Goal: Task Accomplishment & Management: Manage account settings

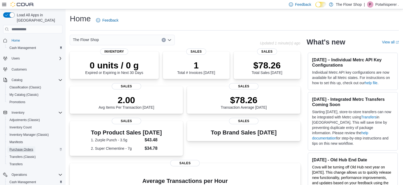
click at [28, 147] on span "Purchase Orders" at bounding box center [21, 149] width 24 height 4
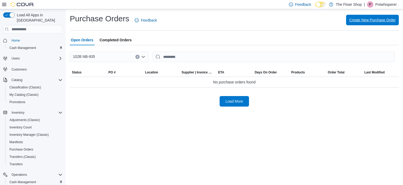
click at [362, 22] on span "Create New Purchase Order" at bounding box center [372, 19] width 46 height 5
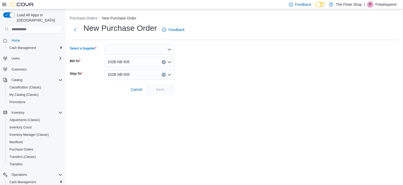
click at [171, 49] on icon "Open list of options" at bounding box center [169, 49] width 4 height 4
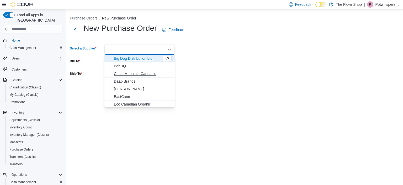
click at [149, 73] on span "Coast Mountain Cannabis" at bounding box center [143, 73] width 58 height 5
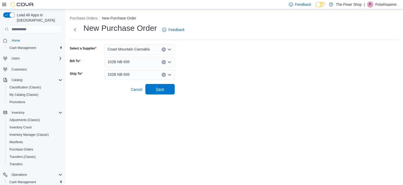
click at [167, 89] on span "Save" at bounding box center [160, 89] width 23 height 10
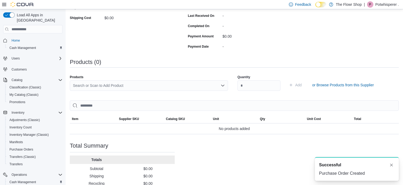
scroll to position [111, 0]
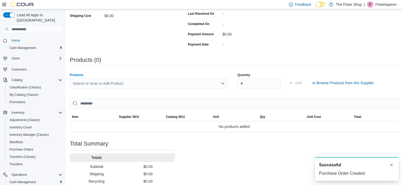
click at [160, 83] on div "Search or Scan to Add Product" at bounding box center [149, 83] width 158 height 10
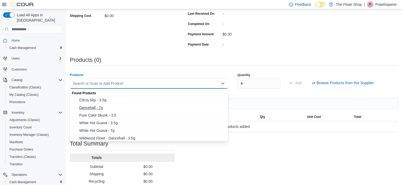
click at [87, 108] on span "Dancehall - 7g" at bounding box center [152, 107] width 146 height 5
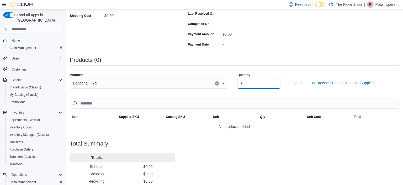
click at [245, 84] on input "number" at bounding box center [259, 83] width 43 height 10
type input "*"
click at [302, 84] on span "Add" at bounding box center [298, 82] width 7 height 5
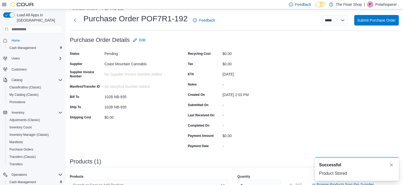
scroll to position [8, 0]
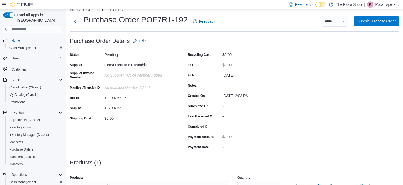
click at [372, 23] on span "Submit Purchase Order" at bounding box center [377, 20] width 38 height 5
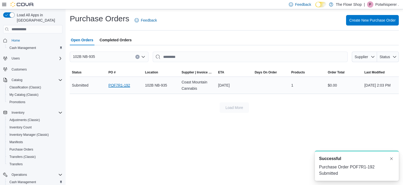
click at [116, 86] on link "POF7R1-192" at bounding box center [119, 85] width 22 height 6
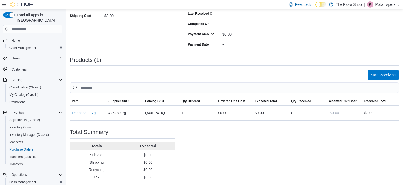
scroll to position [112, 0]
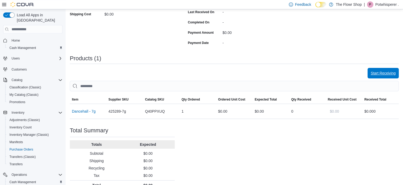
click at [379, 73] on span "Start Receiving" at bounding box center [383, 72] width 25 height 5
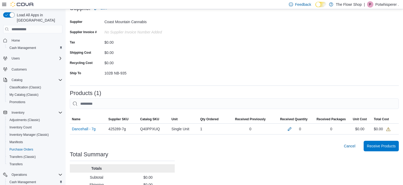
scroll to position [41, 0]
click at [376, 145] on span "Receive Products" at bounding box center [381, 145] width 29 height 5
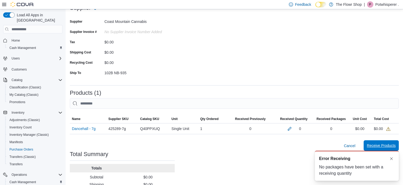
scroll to position [0, 0]
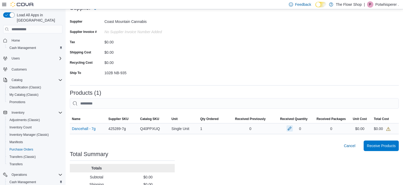
click at [289, 130] on button "button" at bounding box center [290, 128] width 6 height 6
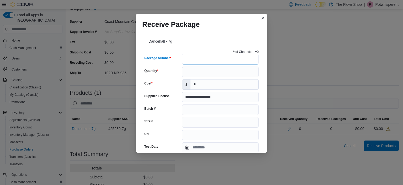
click at [203, 60] on input "Package Number" at bounding box center [220, 59] width 77 height 10
type input "*"
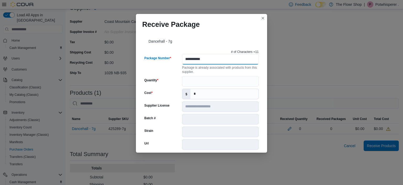
type input "**********"
click at [194, 81] on input "Quantity" at bounding box center [220, 81] width 77 height 10
type input "*"
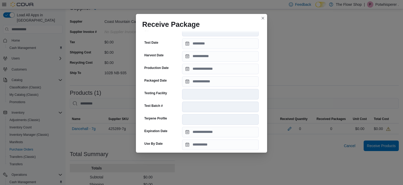
scroll to position [184, 0]
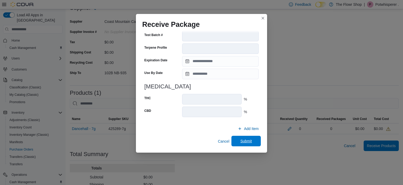
click at [250, 140] on span "Submit" at bounding box center [246, 140] width 12 height 5
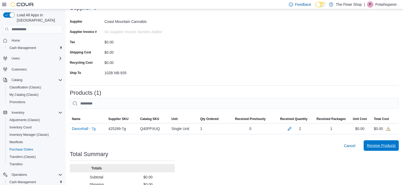
click at [381, 146] on span "Receive Products" at bounding box center [381, 145] width 29 height 5
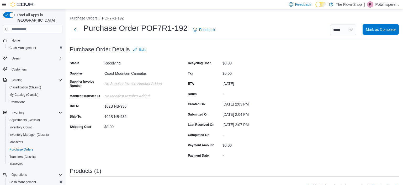
click at [372, 32] on span "Mark as Complete" at bounding box center [381, 29] width 30 height 10
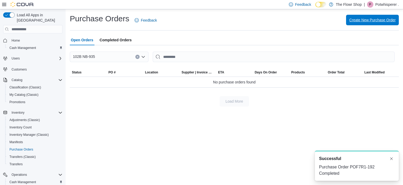
click at [373, 20] on span "Create New Purchase Order" at bounding box center [372, 19] width 46 height 5
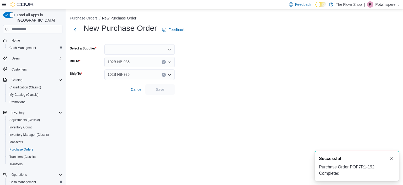
click at [166, 50] on div at bounding box center [139, 49] width 70 height 10
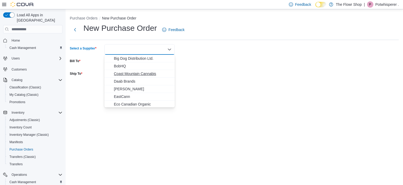
click at [137, 74] on span "Coast Mountain Cannabis" at bounding box center [143, 73] width 58 height 5
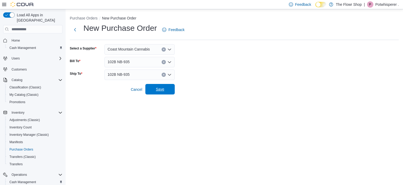
click at [160, 89] on span "Save" at bounding box center [160, 88] width 8 height 5
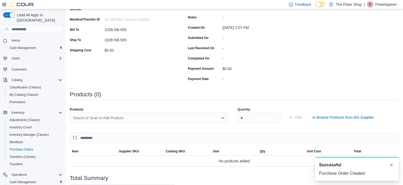
scroll to position [83, 0]
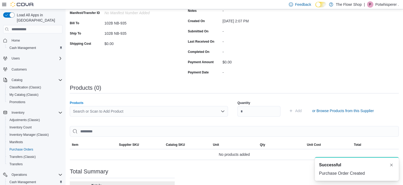
click at [155, 111] on div "Search or Scan to Add Product" at bounding box center [149, 111] width 158 height 10
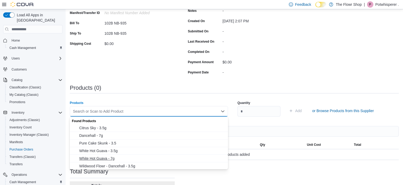
click at [103, 158] on span "White Hot Guava - 7g" at bounding box center [152, 157] width 146 height 5
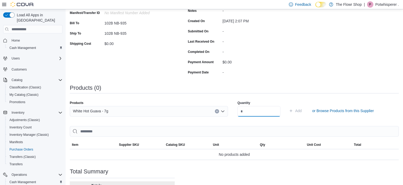
click at [255, 109] on input "number" at bounding box center [259, 111] width 43 height 10
type input "*"
click at [302, 111] on span "Add" at bounding box center [298, 110] width 7 height 5
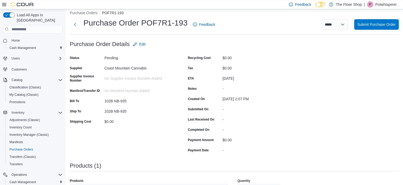
scroll to position [0, 0]
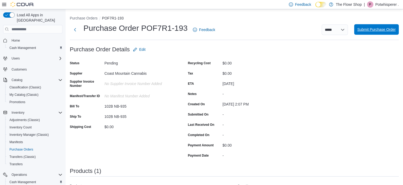
click at [373, 30] on span "Submit Purchase Order" at bounding box center [377, 29] width 38 height 5
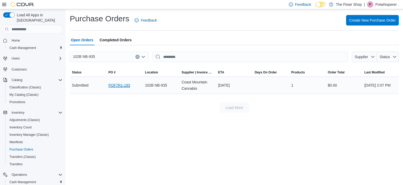
click at [120, 84] on link "POF7R1-193" at bounding box center [119, 85] width 22 height 6
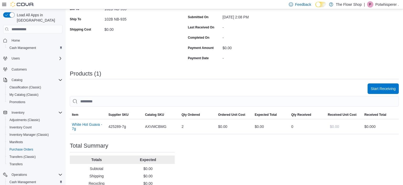
scroll to position [111, 0]
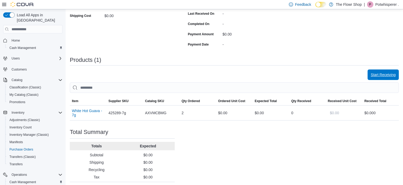
click at [389, 77] on span "Start Receiving" at bounding box center [383, 74] width 25 height 5
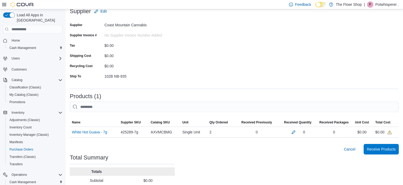
scroll to position [55, 0]
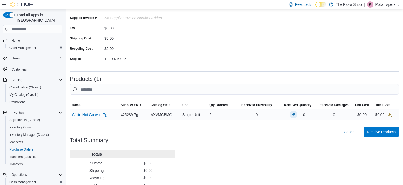
click at [295, 116] on button "button" at bounding box center [294, 114] width 6 height 6
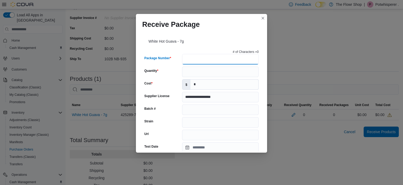
click at [220, 61] on input "Package Number" at bounding box center [220, 59] width 77 height 10
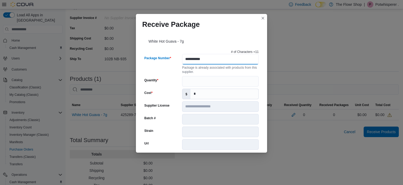
type input "**********"
click at [209, 84] on input "Quantity" at bounding box center [220, 81] width 77 height 10
type input "*"
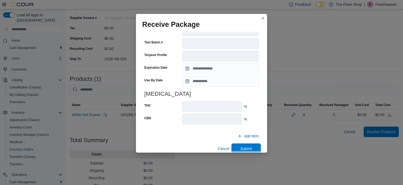
scroll to position [184, 0]
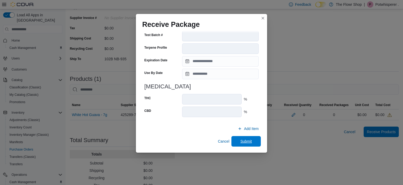
click at [244, 140] on span "Submit" at bounding box center [246, 140] width 12 height 5
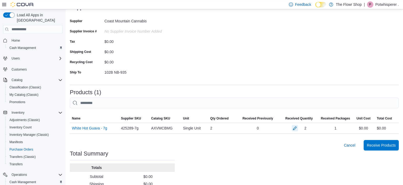
scroll to position [28, 0]
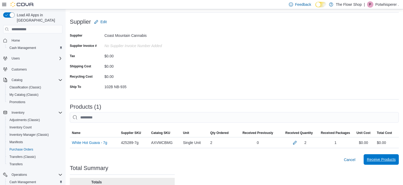
click at [385, 161] on span "Receive Products" at bounding box center [381, 158] width 29 height 5
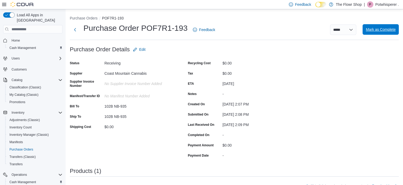
click at [375, 30] on span "Mark as Complete" at bounding box center [381, 29] width 30 height 5
